Goal: Task Accomplishment & Management: Manage account settings

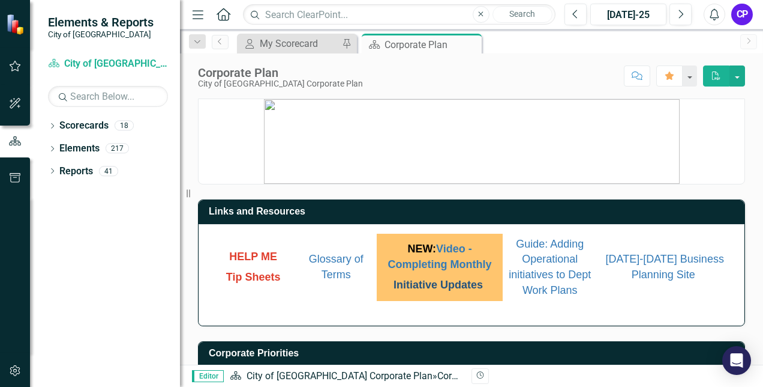
click at [455, 280] on link "Initiative Updates" at bounding box center [438, 284] width 89 height 12
click at [679, 17] on icon "Next" at bounding box center [681, 14] width 7 height 11
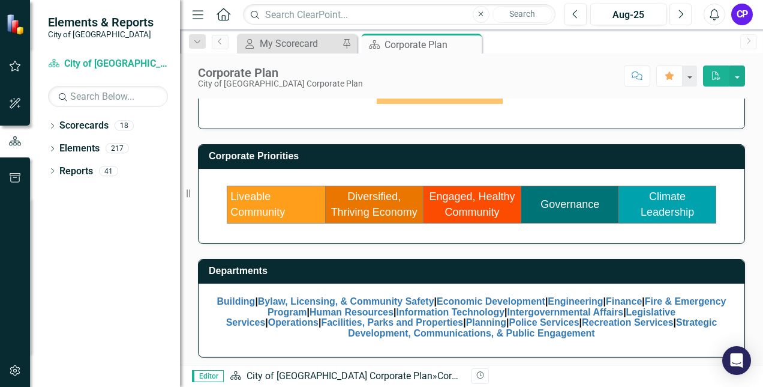
scroll to position [197, 0]
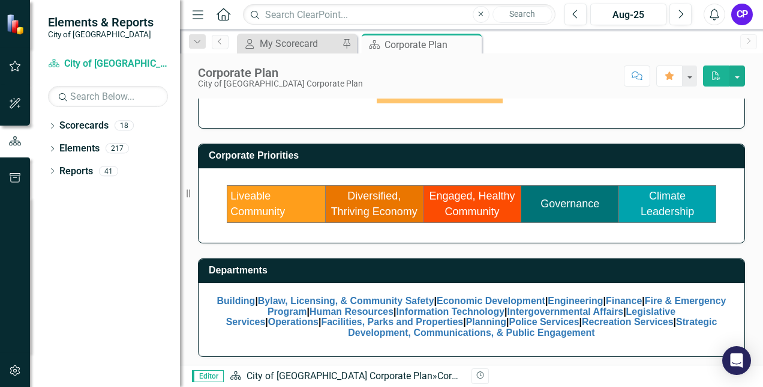
click at [285, 200] on td "Liveable Community" at bounding box center [276, 203] width 98 height 37
click at [257, 206] on link "Liveable Community" at bounding box center [257, 204] width 55 height 28
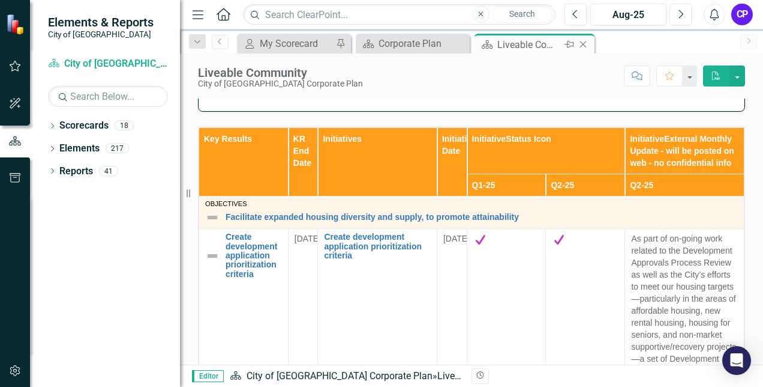
click at [584, 45] on icon at bounding box center [583, 44] width 7 height 7
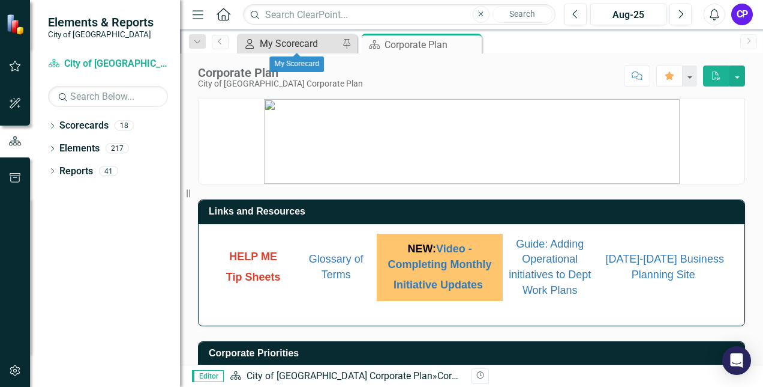
click at [306, 41] on div "My Scorecard" at bounding box center [299, 43] width 79 height 15
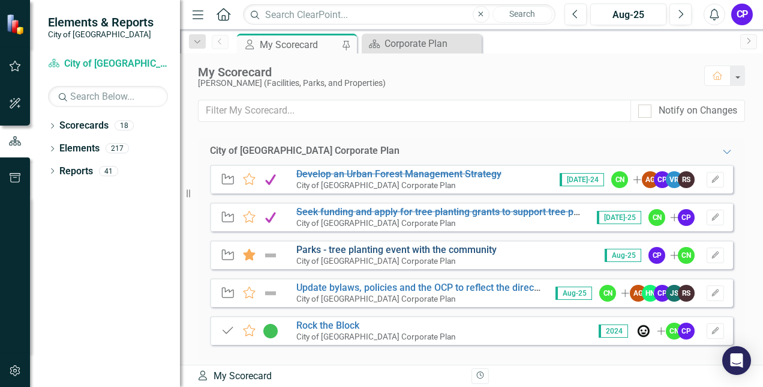
click at [407, 250] on link "Parks - tree planting event with the community" at bounding box center [397, 249] width 200 height 11
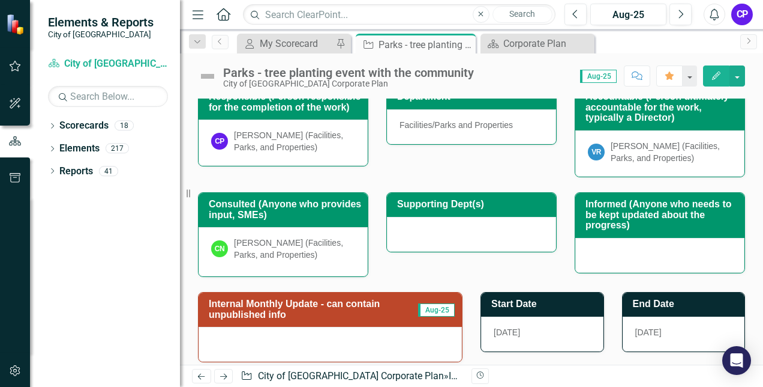
scroll to position [180, 0]
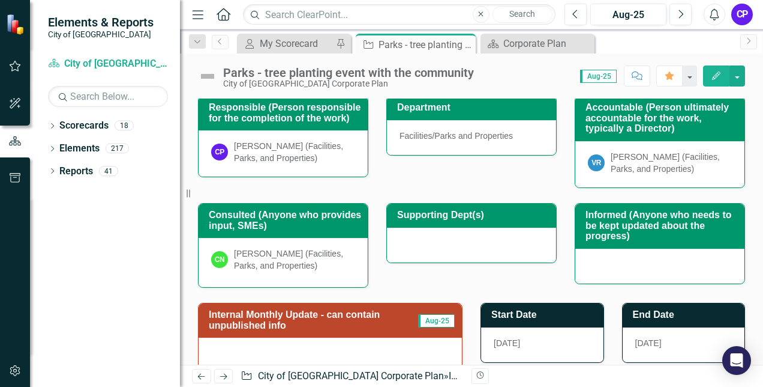
click at [340, 309] on h3 "Internal Monthly Update - can contain unpublished info" at bounding box center [313, 319] width 209 height 21
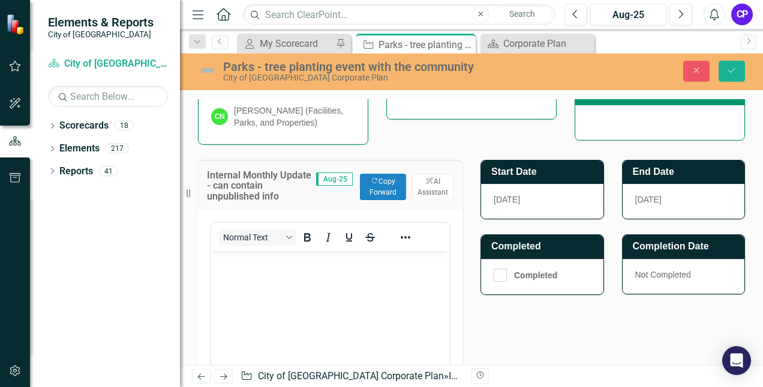
scroll to position [360, 0]
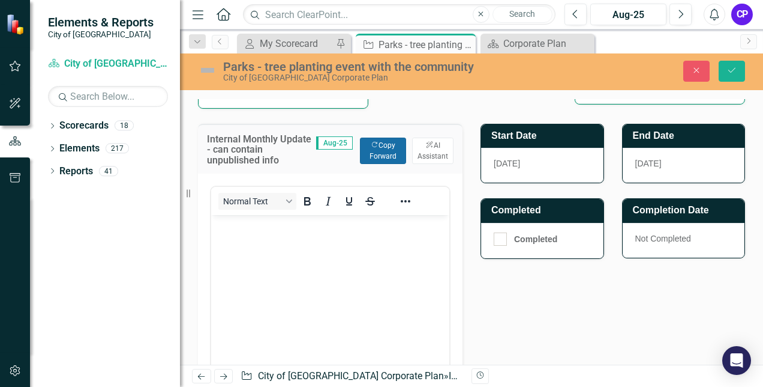
click at [380, 146] on button "Copy Forward Copy Forward" at bounding box center [383, 150] width 46 height 26
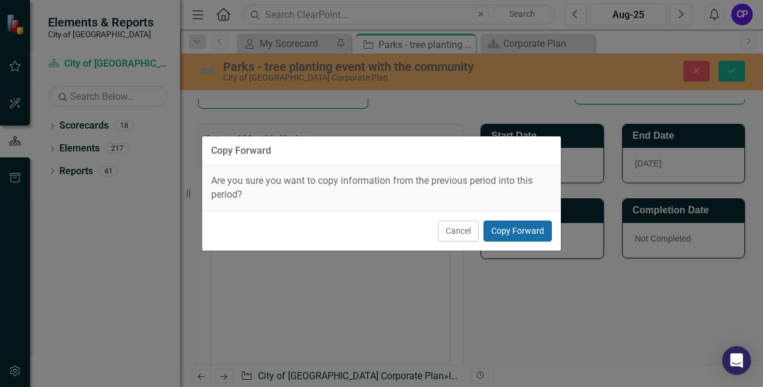
click at [507, 237] on button "Copy Forward" at bounding box center [518, 230] width 68 height 21
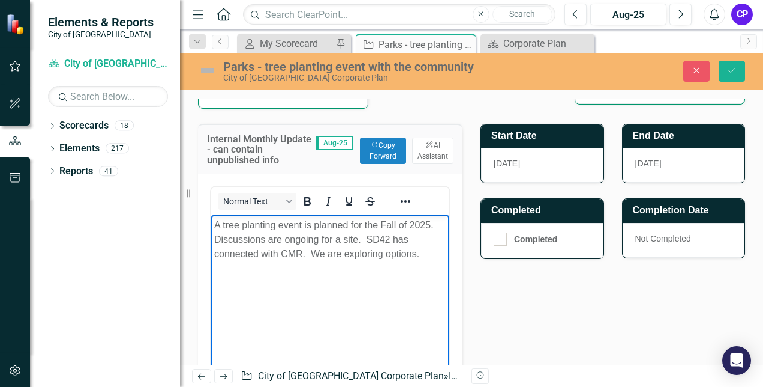
drag, startPoint x: 421, startPoint y: 253, endPoint x: 214, endPoint y: 242, distance: 208.0
click at [214, 242] on p "A tree planting event is planned for the Fall of 2025. Discussions are ongoing …" at bounding box center [330, 239] width 232 height 43
click at [275, 256] on p "A tree planting event is planned for the Fall of 2025. Discussions are ongoing …" at bounding box center [330, 239] width 232 height 43
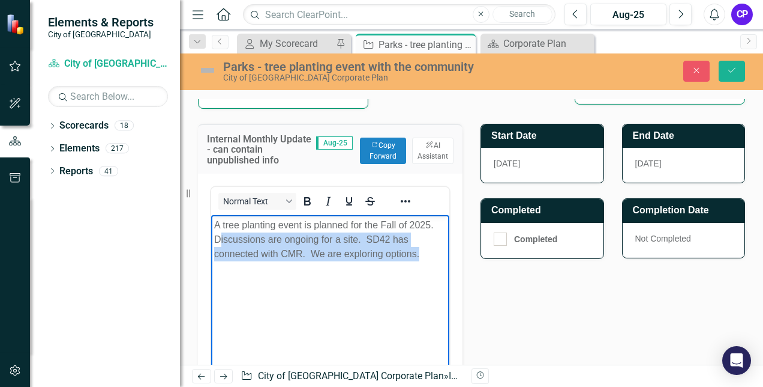
drag, startPoint x: 418, startPoint y: 256, endPoint x: 217, endPoint y: 241, distance: 201.0
click at [217, 241] on p "A tree planting event is planned for the Fall of 2025. Discussions are ongoing …" at bounding box center [330, 239] width 232 height 43
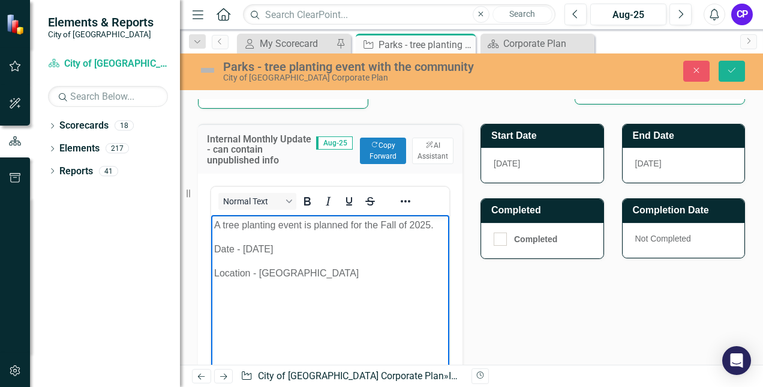
click at [315, 271] on p "Location - [GEOGRAPHIC_DATA]" at bounding box center [330, 273] width 232 height 14
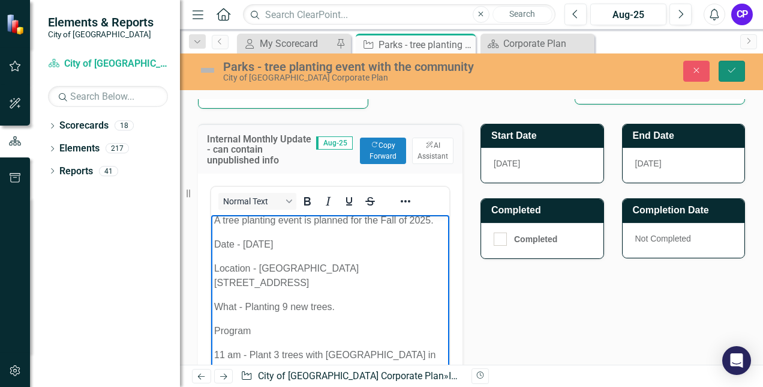
click at [736, 66] on icon "Save" at bounding box center [732, 70] width 11 height 8
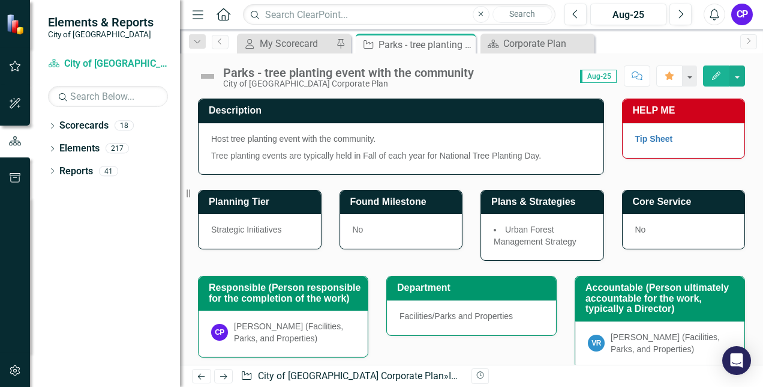
click at [211, 74] on img at bounding box center [207, 76] width 19 height 19
click at [209, 77] on img at bounding box center [207, 76] width 19 height 19
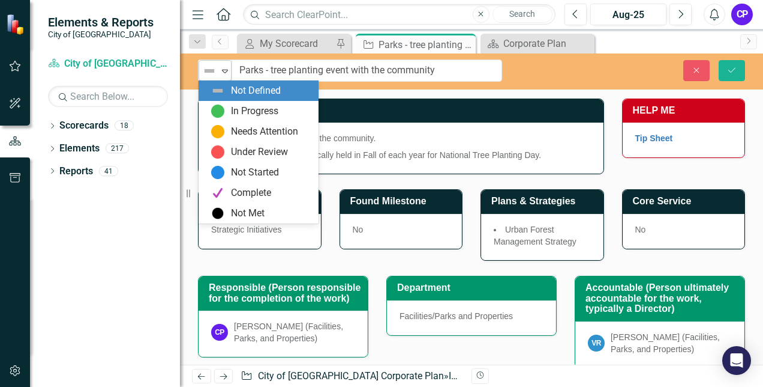
click at [224, 68] on icon "Expand" at bounding box center [225, 71] width 12 height 10
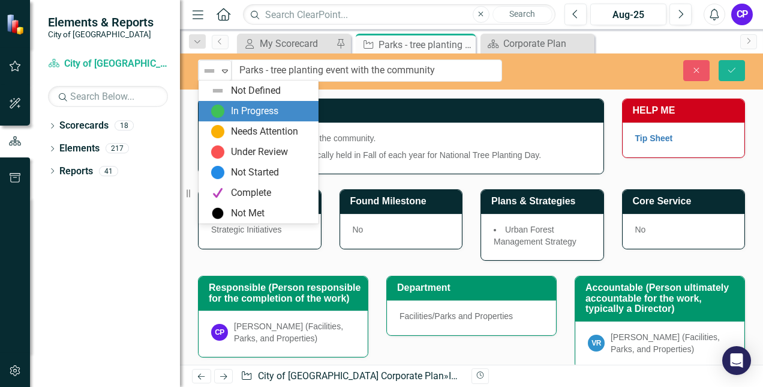
click at [232, 108] on div "In Progress" at bounding box center [254, 111] width 47 height 14
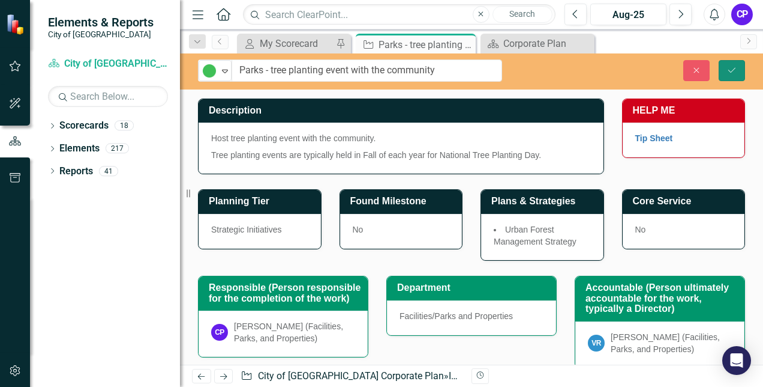
click at [738, 74] on button "Save" at bounding box center [732, 70] width 26 height 21
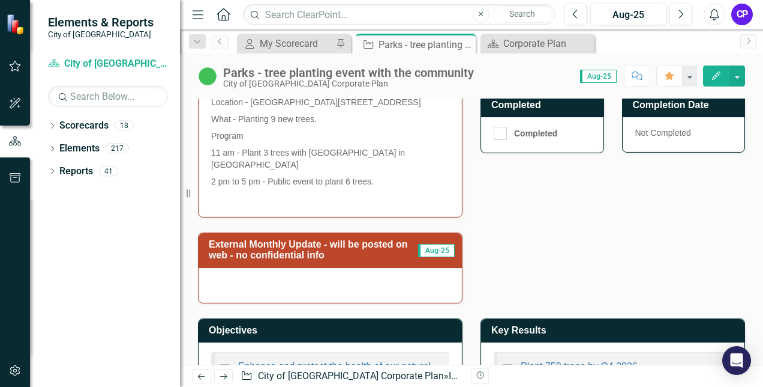
scroll to position [480, 0]
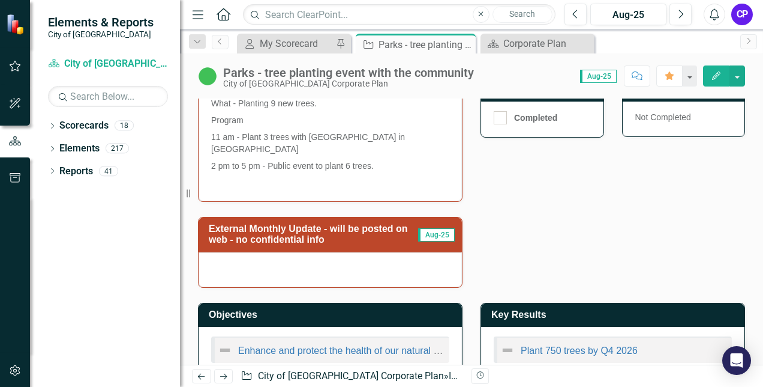
click at [347, 226] on h3 "External Monthly Update - will be posted on web - no confidential info" at bounding box center [313, 233] width 209 height 21
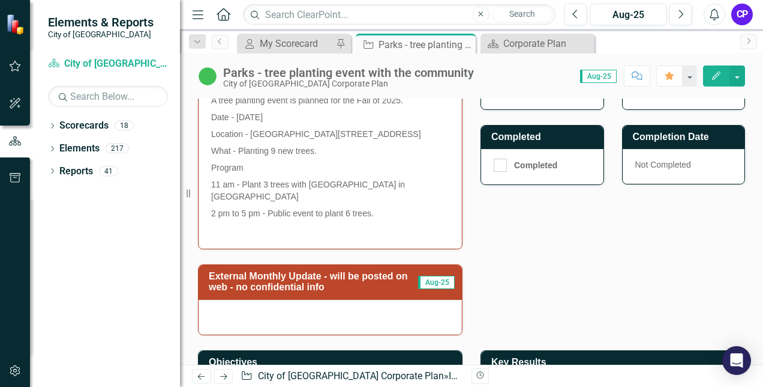
scroll to position [360, 0]
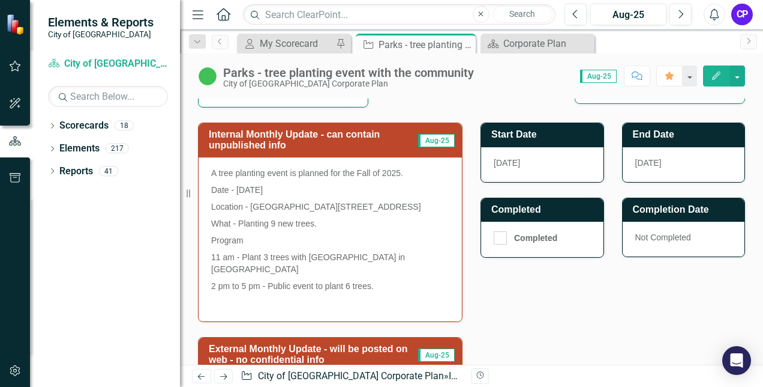
click at [375, 280] on p "2 pm to 5 pm - Public event to plant 6 trees." at bounding box center [330, 285] width 238 height 17
drag, startPoint x: 375, startPoint y: 280, endPoint x: 249, endPoint y: 222, distance: 138.0
click at [249, 223] on span "A tree planting event is planned for the Fall of 2025. Date - [DATE] Location -…" at bounding box center [330, 238] width 238 height 142
click at [221, 171] on p "A tree planting event is planned for the Fall of 2025." at bounding box center [330, 174] width 238 height 14
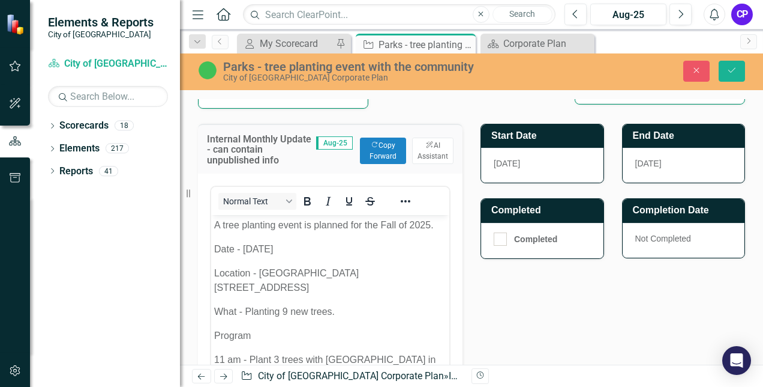
scroll to position [0, 0]
click at [218, 224] on p "A tree planting event is planned for the Fall of 2025." at bounding box center [330, 225] width 232 height 14
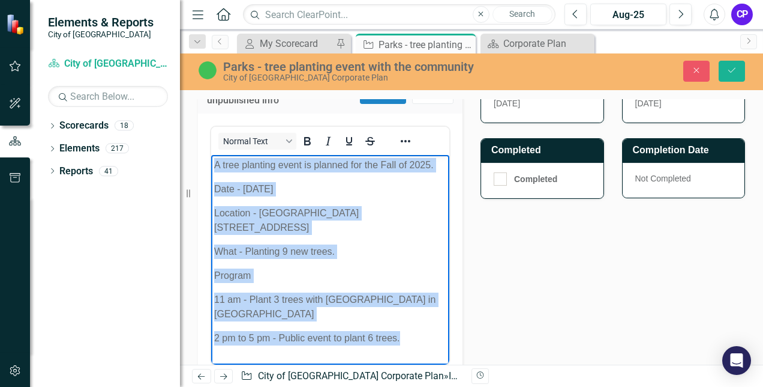
drag, startPoint x: 405, startPoint y: 327, endPoint x: 215, endPoint y: 163, distance: 250.7
click at [215, 163] on body "A tree planting event is planned for the Fall of 2025. Date - [DATE] Location -…" at bounding box center [330, 268] width 238 height 227
copy body "A tree planting event is planned for the Fall of 2025. Date - [DATE] Location -…"
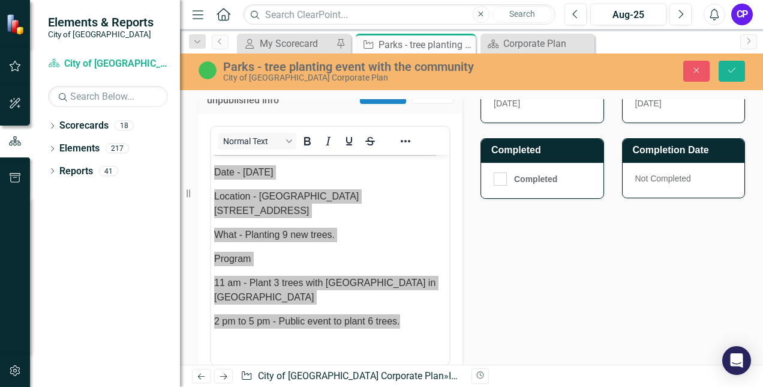
click at [527, 261] on div "Internal Monthly Update - can contain unpublished info Aug-25 Copy Forward Copy…" at bounding box center [471, 273] width 565 height 448
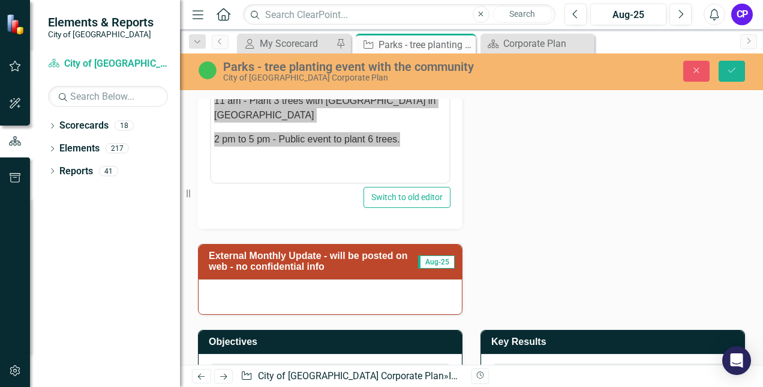
scroll to position [653, 0]
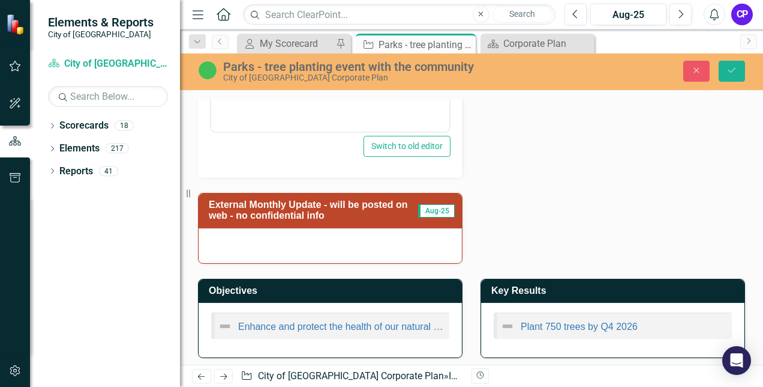
click at [325, 209] on h3 "External Monthly Update - will be posted on web - no confidential info" at bounding box center [313, 209] width 209 height 21
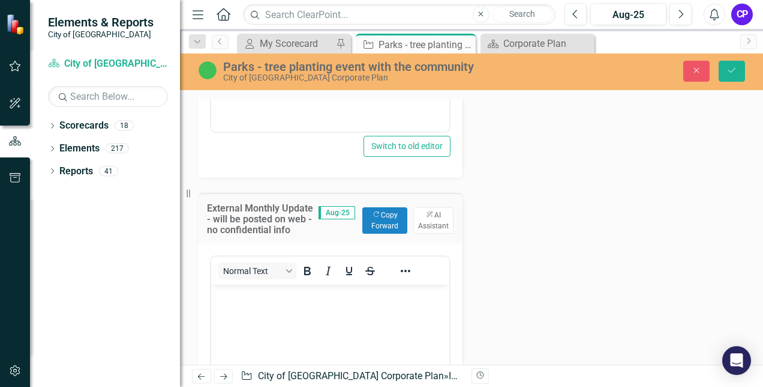
scroll to position [0, 0]
click at [283, 302] on body "Rich Text Area. Press ALT-0 for help." at bounding box center [330, 374] width 238 height 180
click at [382, 221] on button "Copy Forward Copy Forward" at bounding box center [385, 220] width 45 height 26
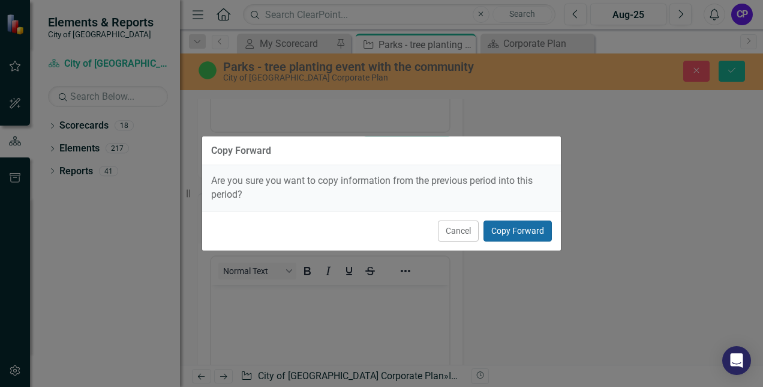
click at [507, 231] on button "Copy Forward" at bounding box center [518, 230] width 68 height 21
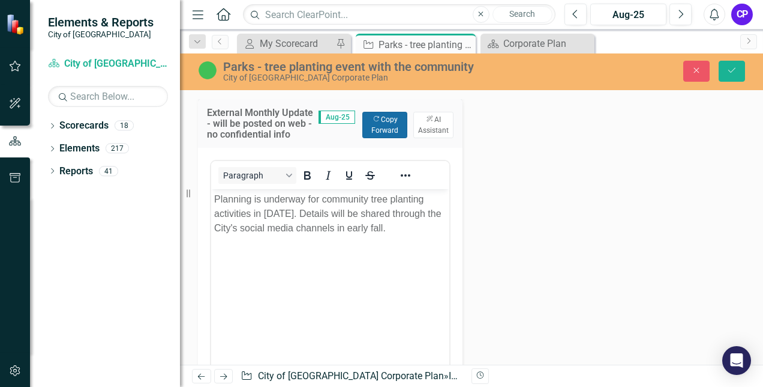
scroll to position [773, 0]
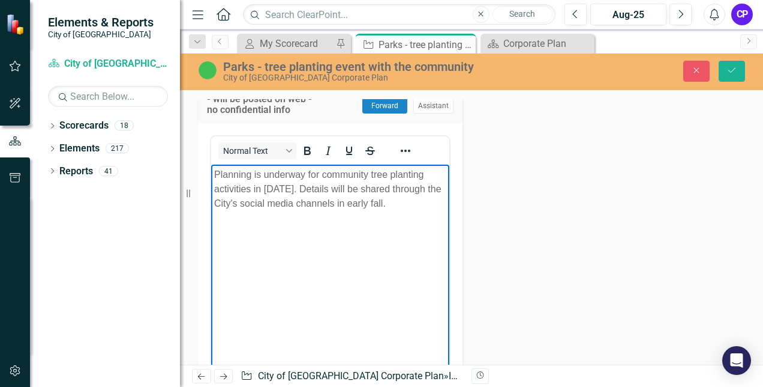
click at [389, 205] on p "Planning is underway for community tree planting activities in [DATE]. Details …" at bounding box center [330, 188] width 232 height 43
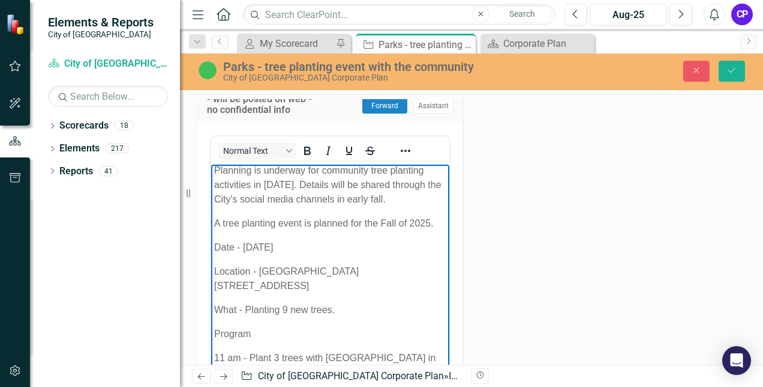
scroll to position [0, 0]
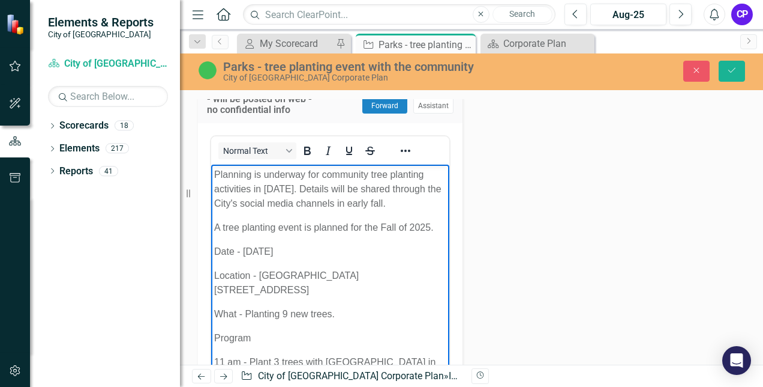
click at [291, 191] on p "Planning is underway for community tree planting activities in [DATE]. Details …" at bounding box center [330, 188] width 232 height 43
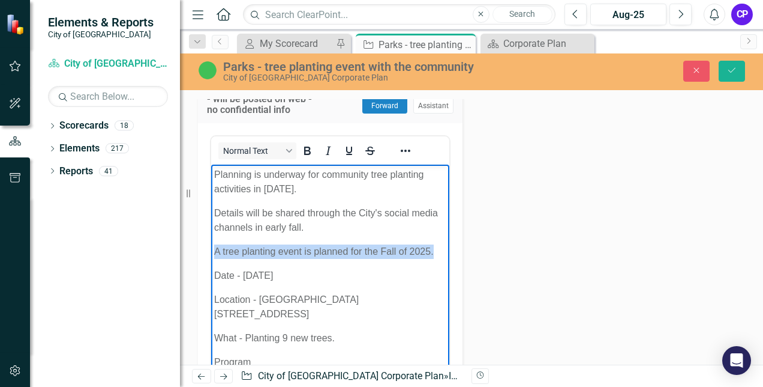
drag, startPoint x: 257, startPoint y: 269, endPoint x: 214, endPoint y: 253, distance: 45.8
click at [214, 253] on p "A tree planting event is planned for the Fall of 2025." at bounding box center [330, 251] width 232 height 14
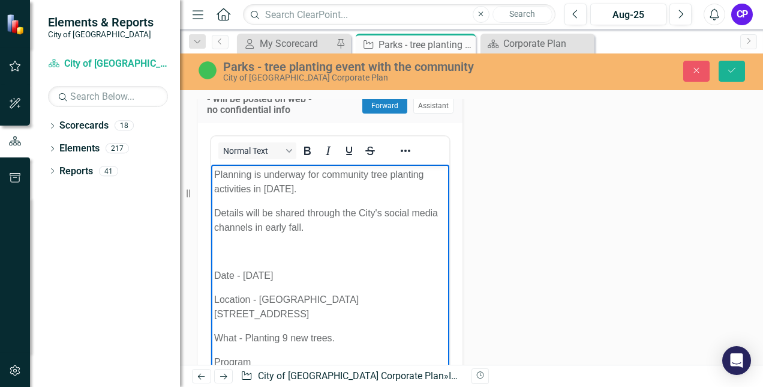
click at [216, 272] on p "Date - [DATE]" at bounding box center [330, 275] width 232 height 14
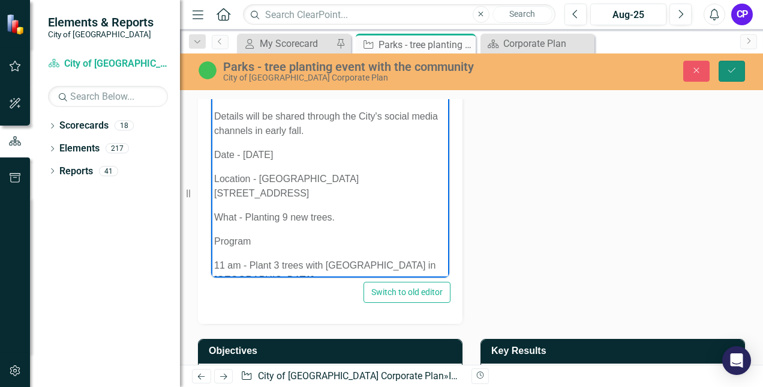
click at [735, 67] on icon "Save" at bounding box center [732, 70] width 11 height 8
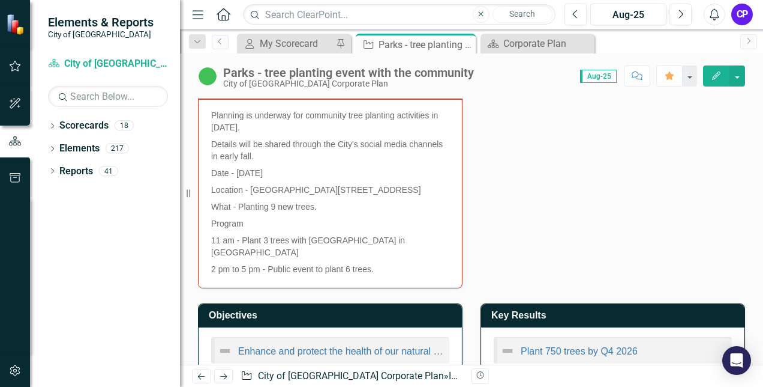
scroll to position [656, 0]
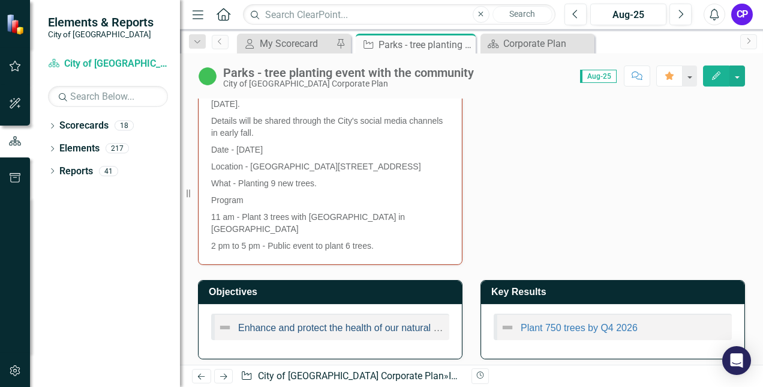
click at [400, 322] on link "Enhance and protect the health of our natural environment" at bounding box center [362, 327] width 248 height 10
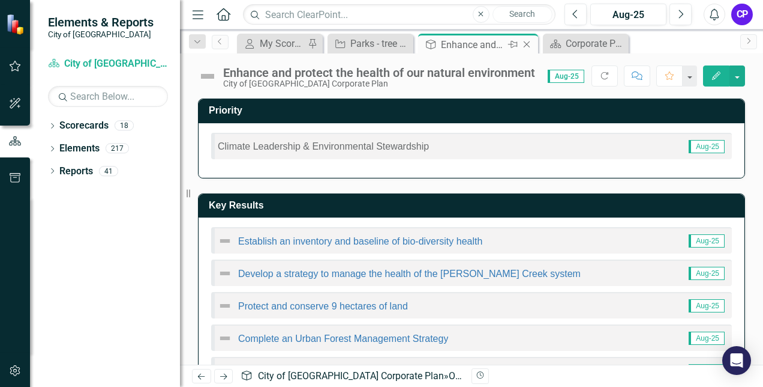
click at [529, 42] on icon "Close" at bounding box center [527, 45] width 12 height 10
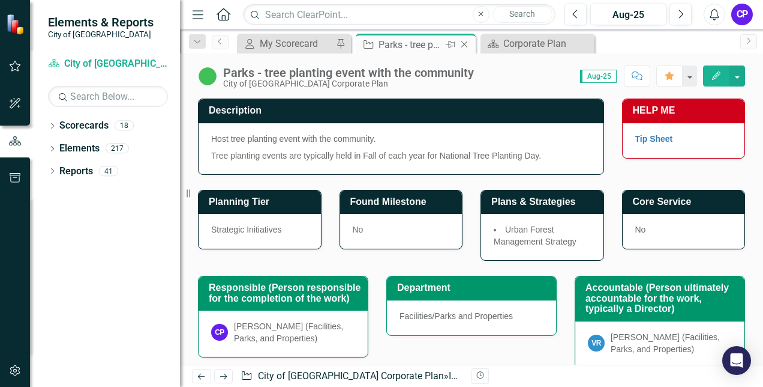
click at [463, 46] on icon "Close" at bounding box center [465, 45] width 12 height 10
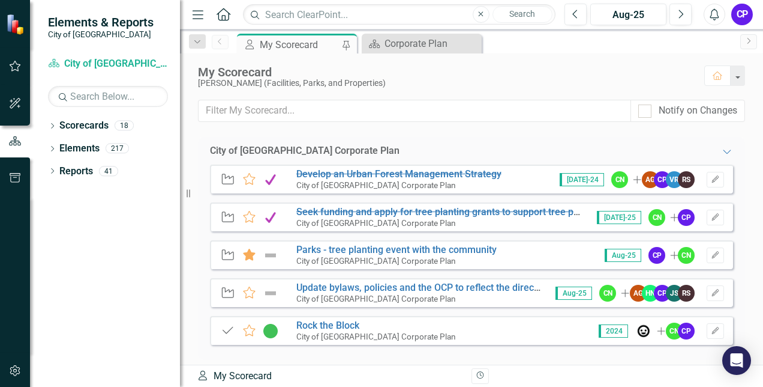
click at [737, 19] on div "CP" at bounding box center [743, 15] width 22 height 22
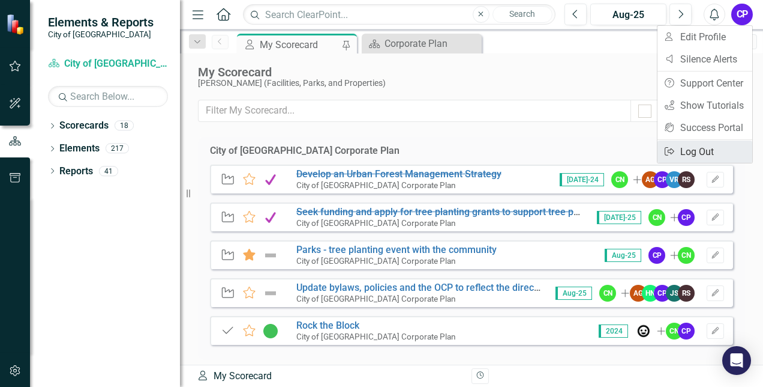
click at [696, 145] on link "Logout Log Out" at bounding box center [705, 151] width 95 height 22
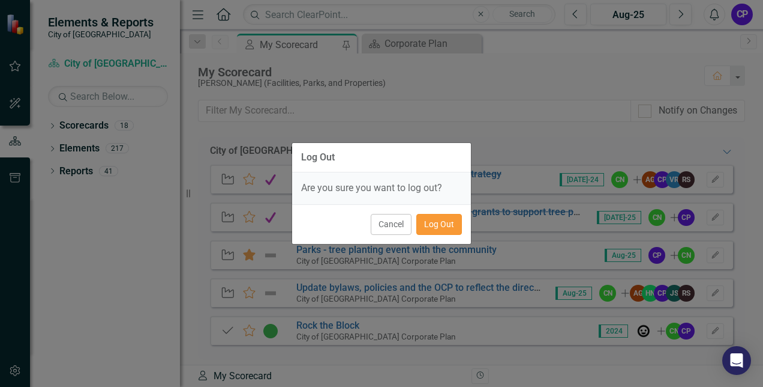
click at [453, 223] on button "Log Out" at bounding box center [440, 224] width 46 height 21
